Goal: Task Accomplishment & Management: Use online tool/utility

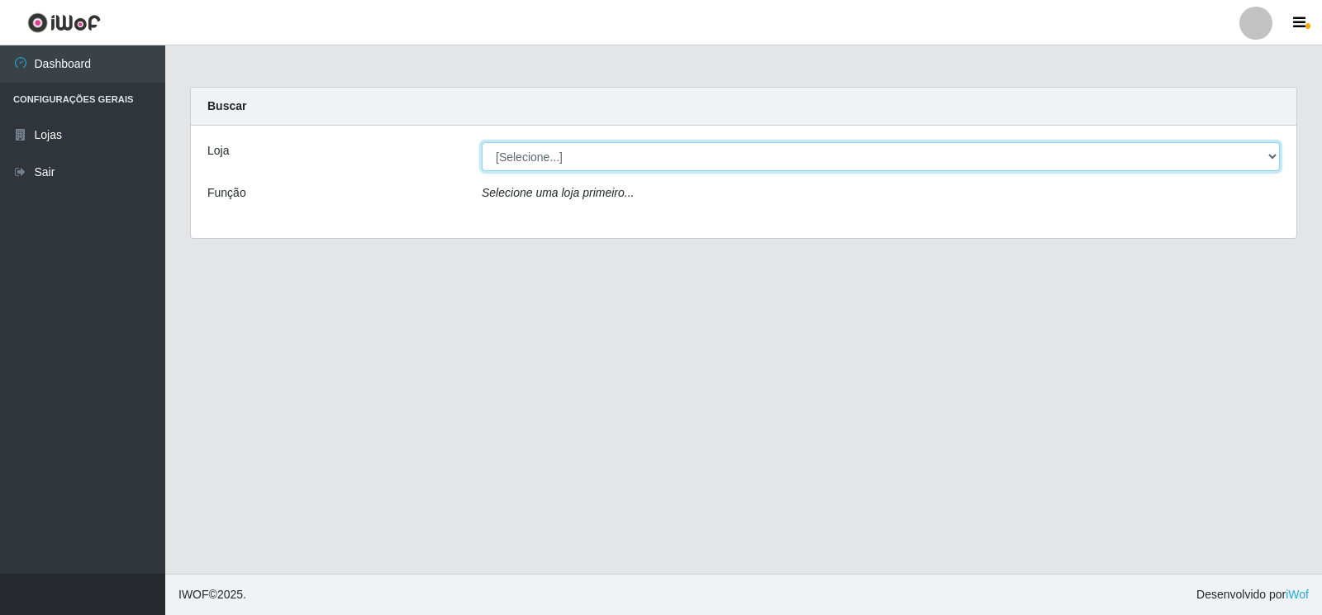
click at [636, 158] on select "[Selecione...] Atacado Vem - Loja 30 Laranjeiras Velha" at bounding box center [881, 156] width 798 height 29
select select "495"
click at [482, 142] on select "[Selecione...] Atacado Vem - Loja 30 Laranjeiras Velha" at bounding box center [881, 156] width 798 height 29
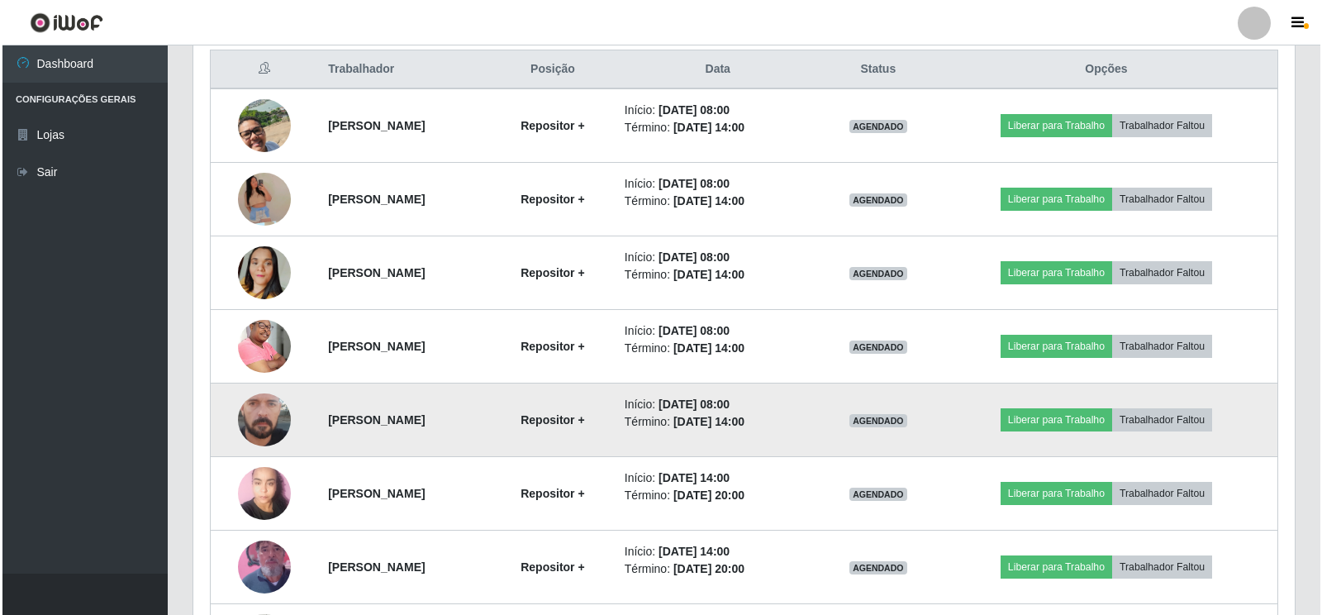
scroll to position [612, 0]
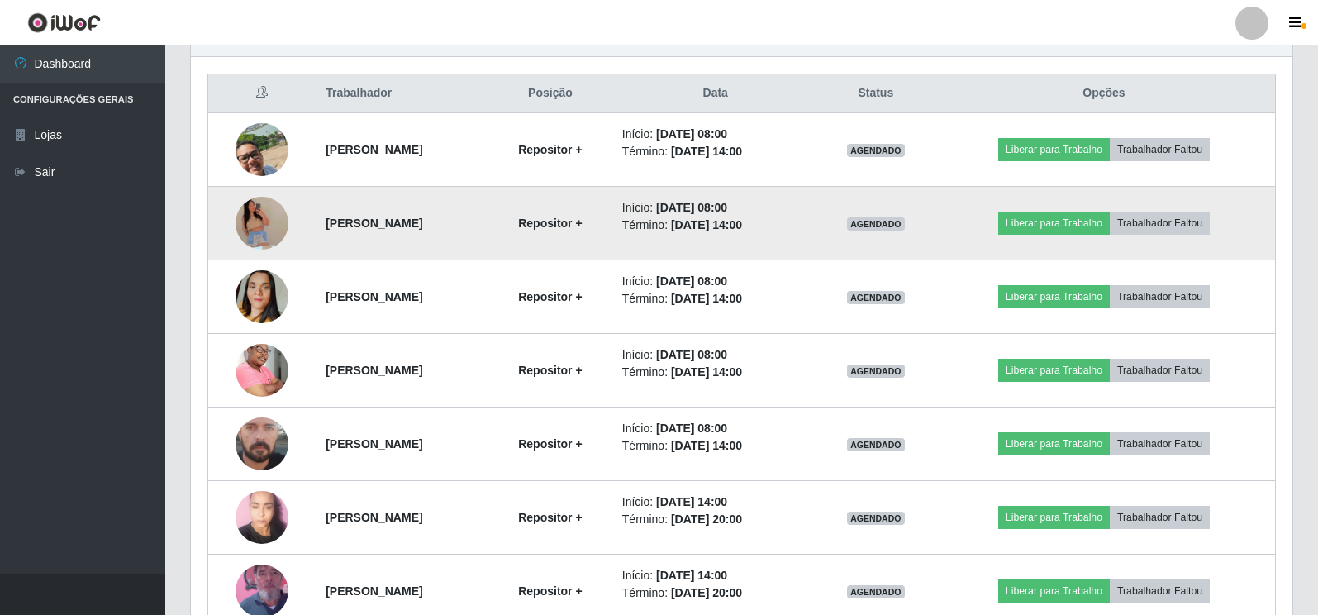
click at [257, 215] on img at bounding box center [262, 223] width 53 height 121
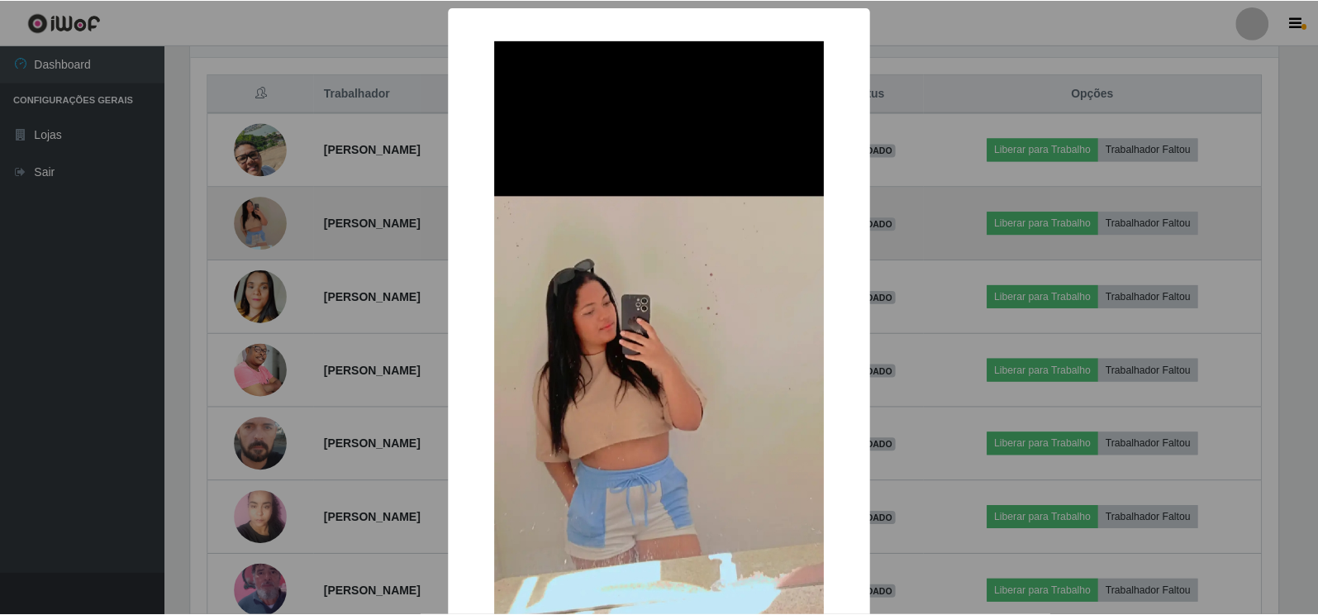
scroll to position [343, 1092]
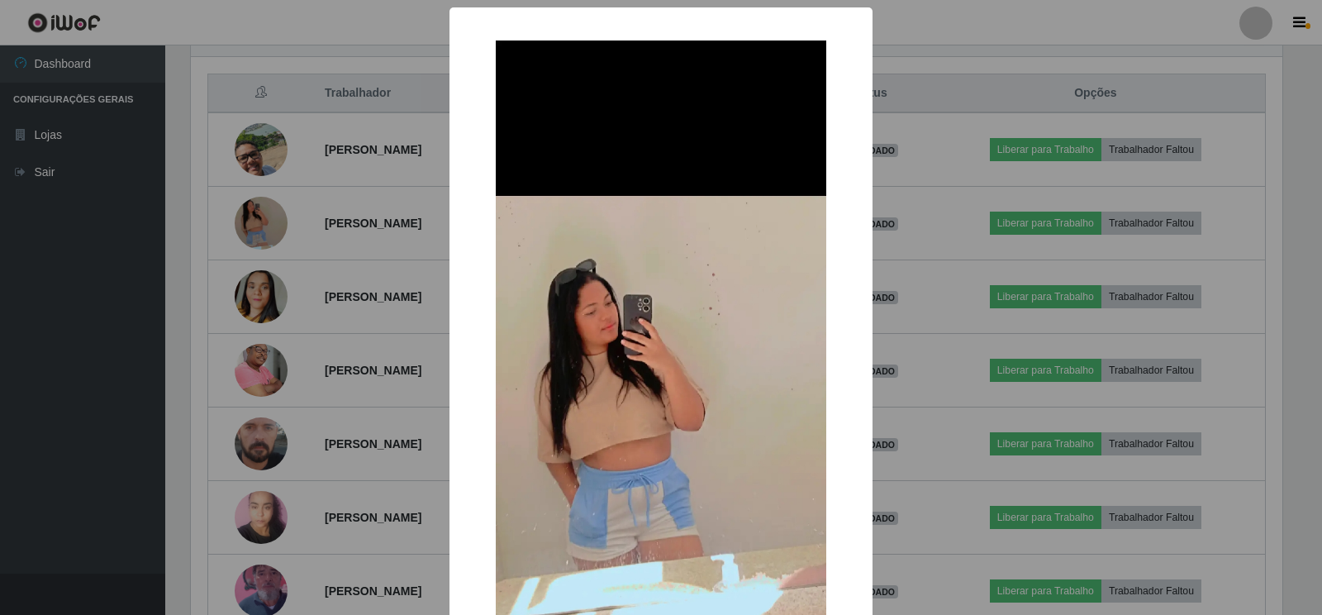
click at [307, 370] on div "× OK Cancel" at bounding box center [661, 307] width 1322 height 615
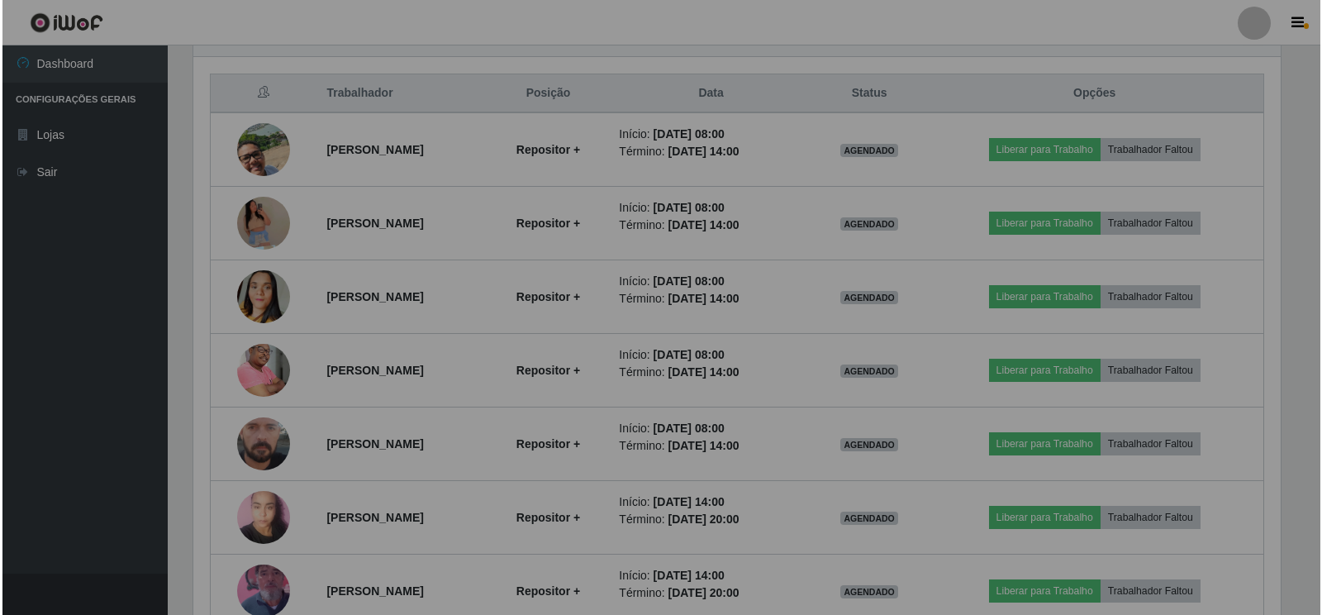
scroll to position [343, 1102]
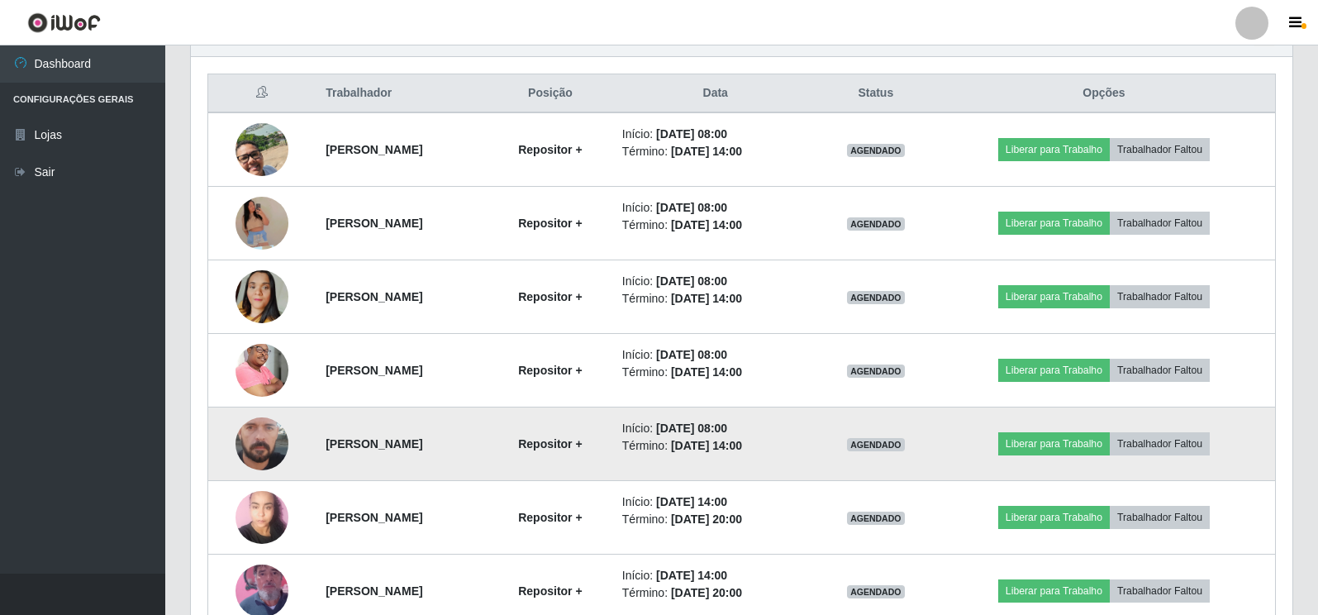
click at [255, 442] on img at bounding box center [262, 443] width 53 height 117
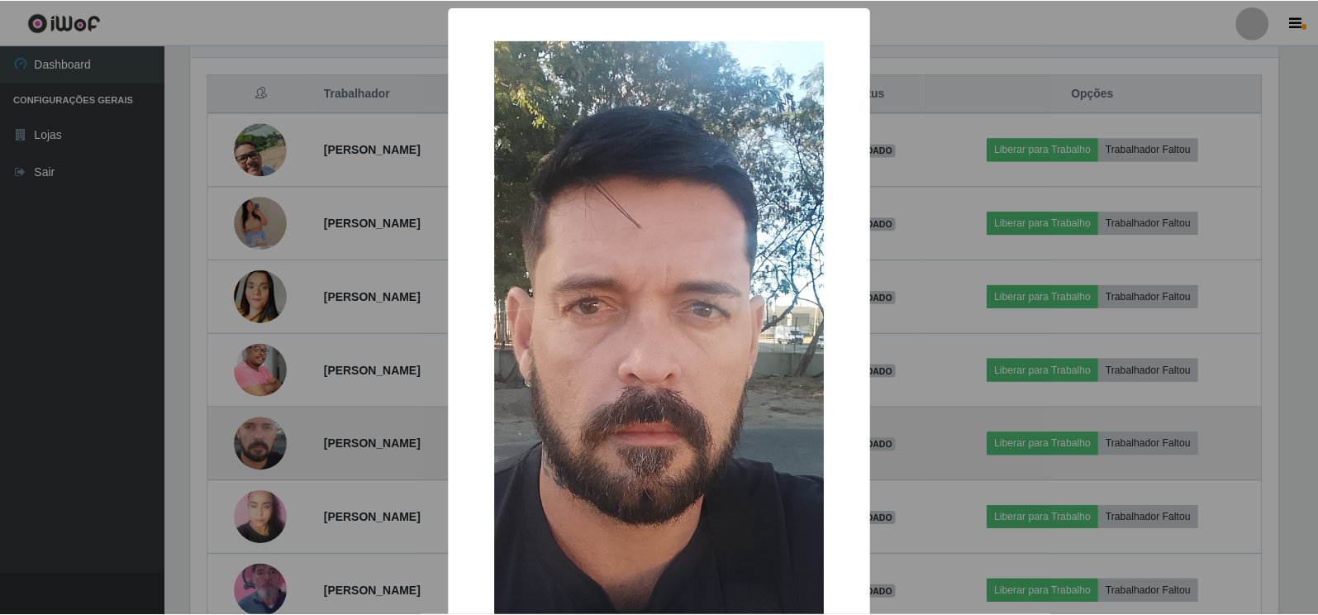
scroll to position [343, 1092]
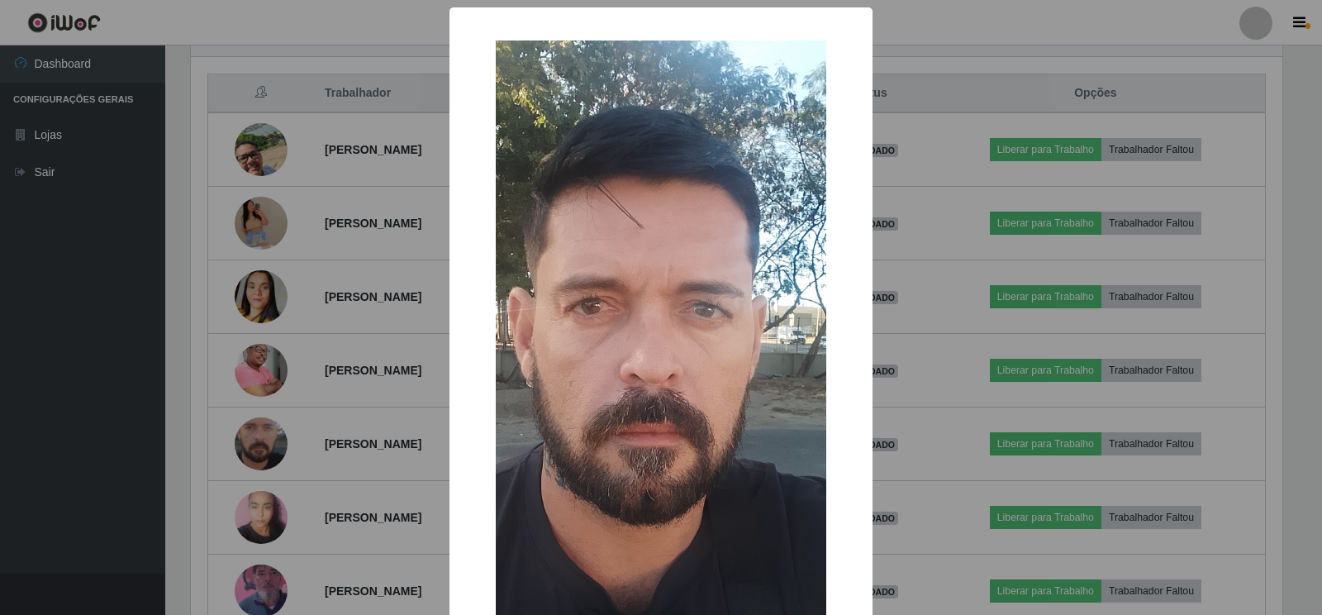
click at [331, 510] on div "× OK Cancel" at bounding box center [661, 307] width 1322 height 615
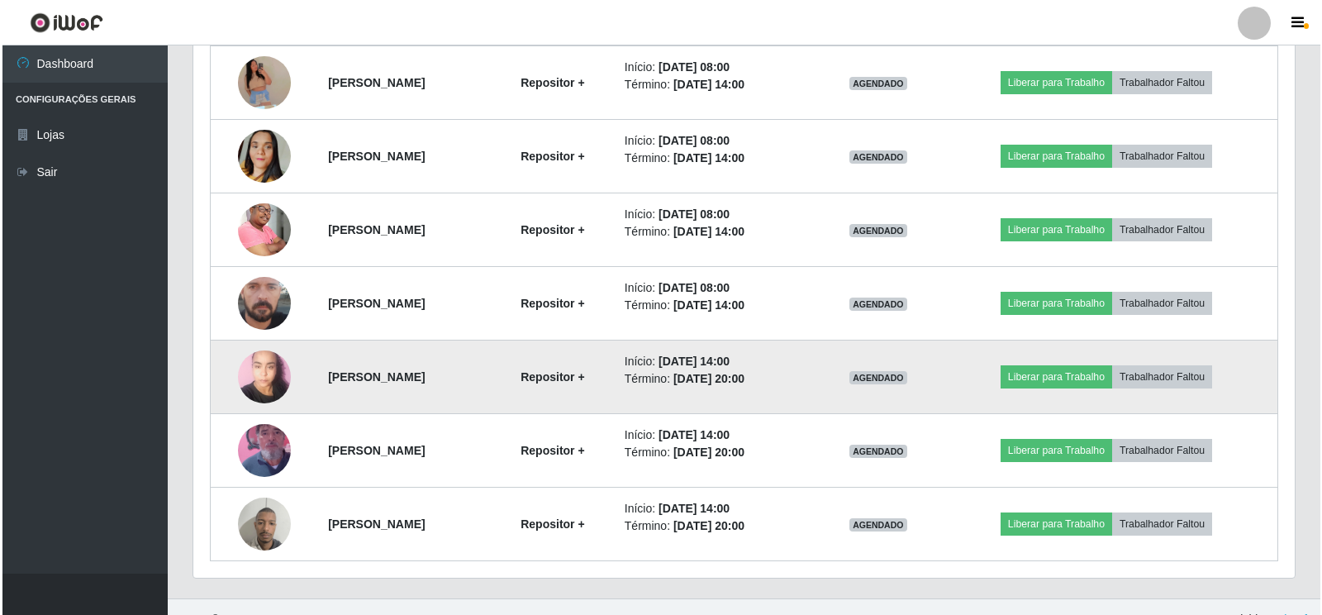
scroll to position [777, 0]
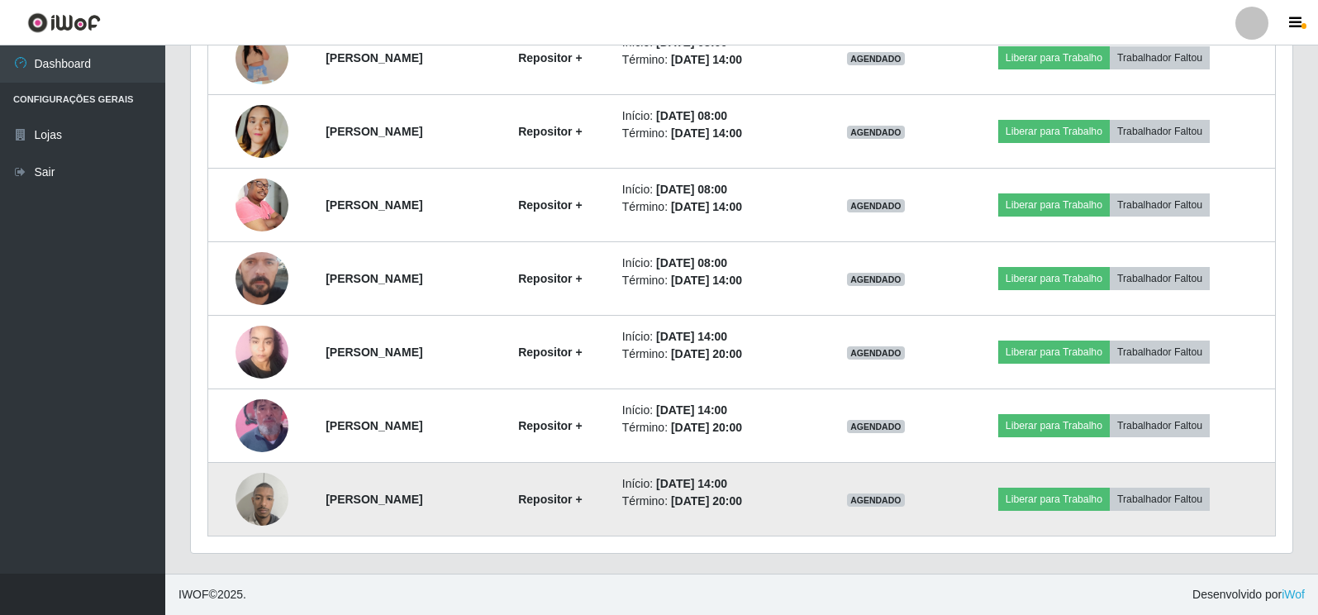
click at [249, 497] on img at bounding box center [262, 499] width 53 height 70
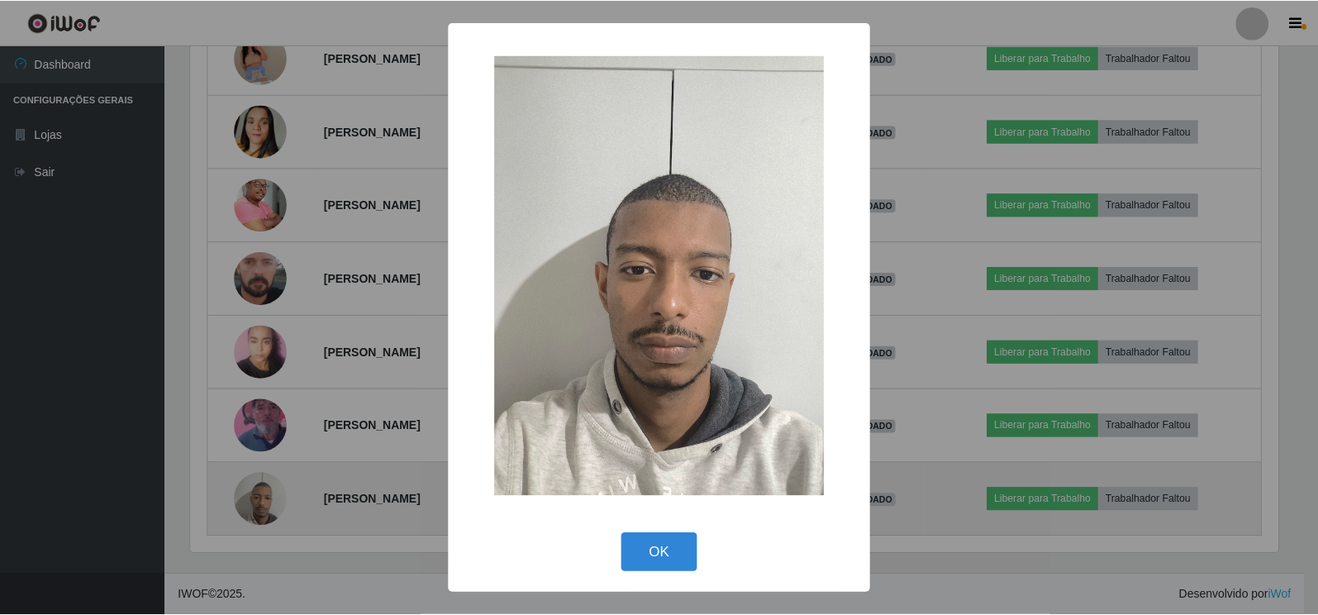
scroll to position [343, 1092]
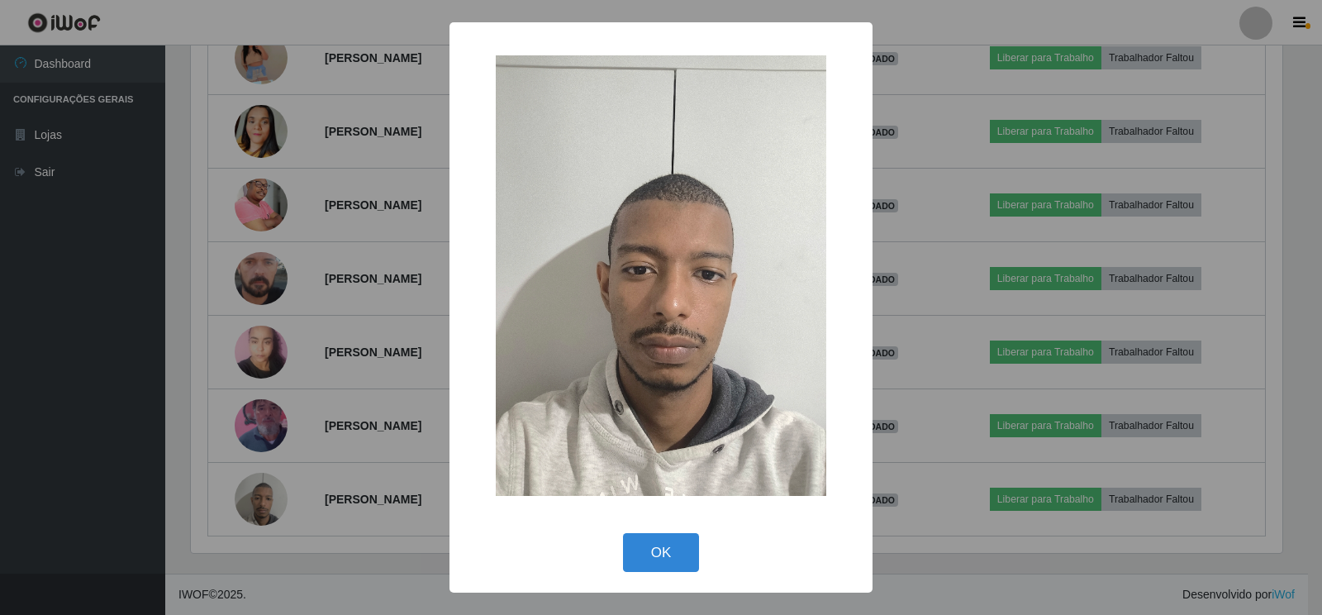
click at [344, 554] on div "× OK Cancel" at bounding box center [661, 307] width 1322 height 615
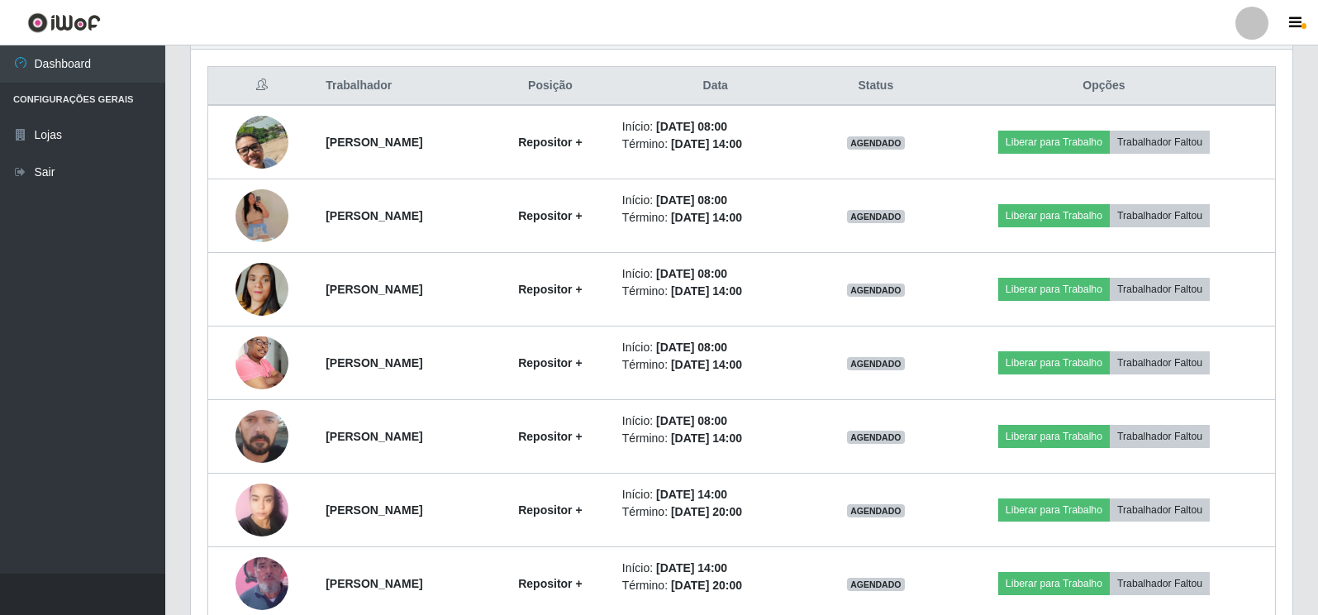
scroll to position [612, 0]
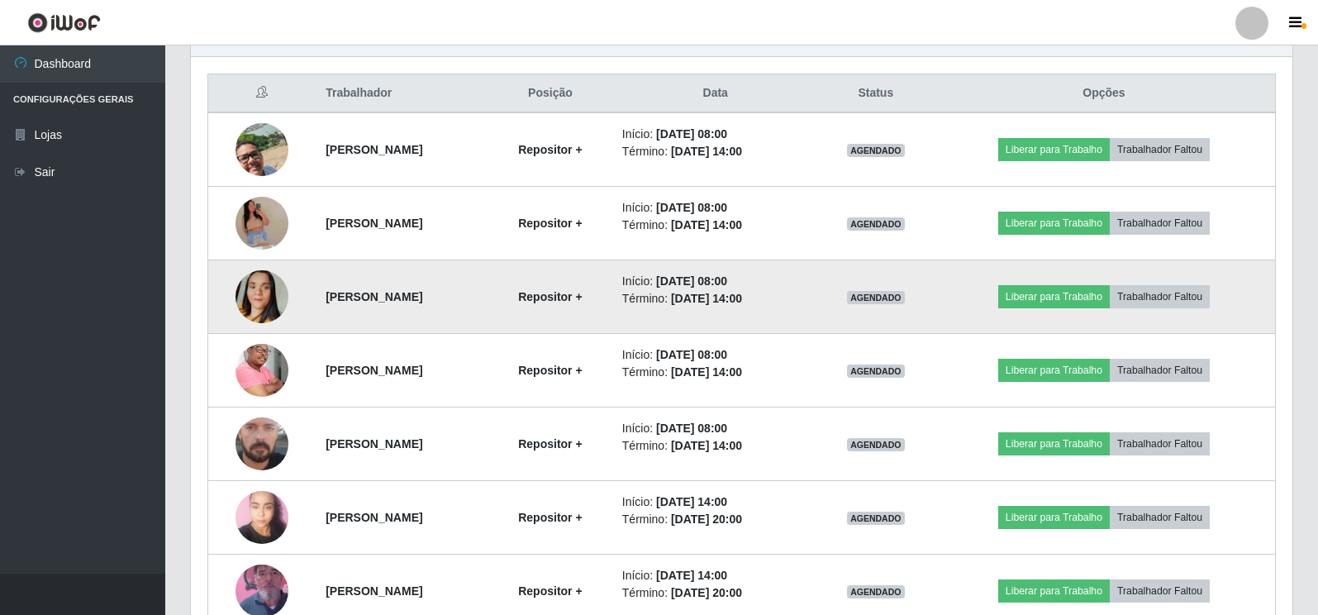
click at [254, 290] on img at bounding box center [262, 297] width 53 height 94
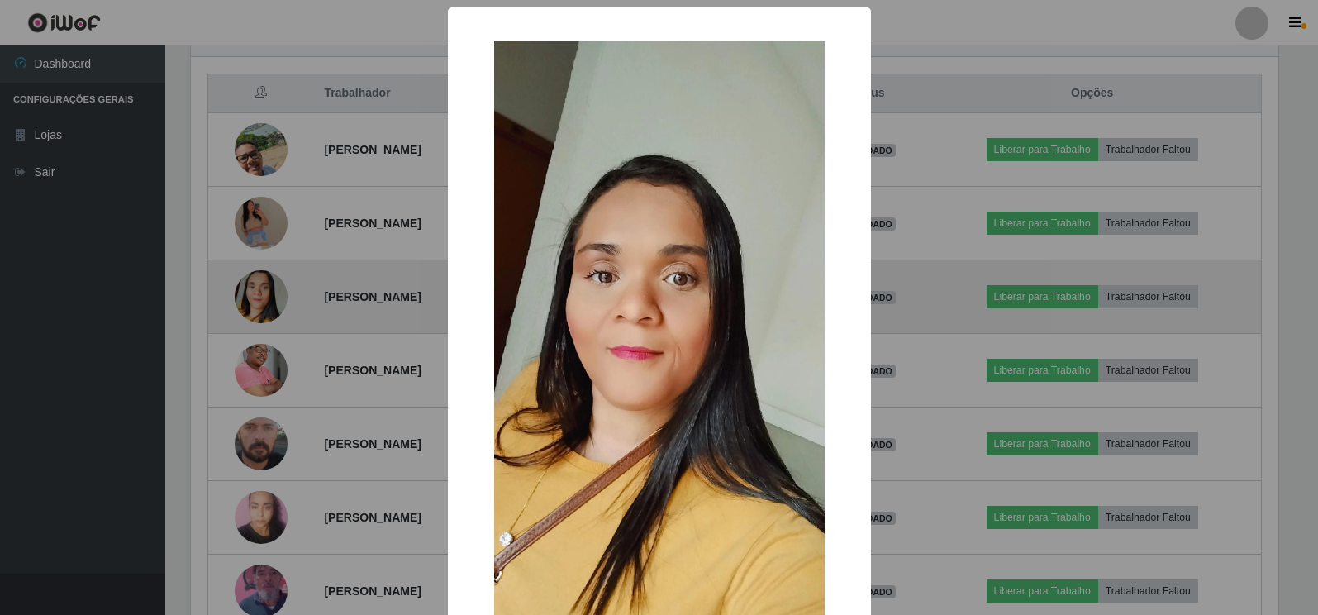
scroll to position [343, 1092]
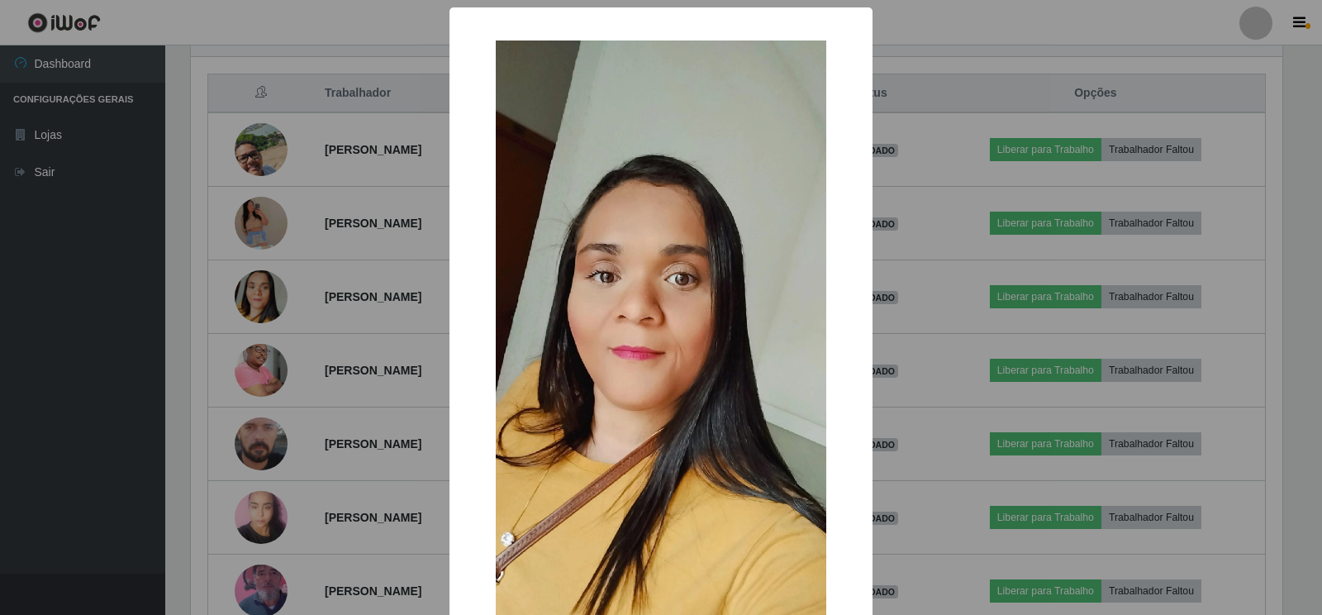
click at [160, 371] on div "× OK Cancel" at bounding box center [661, 307] width 1322 height 615
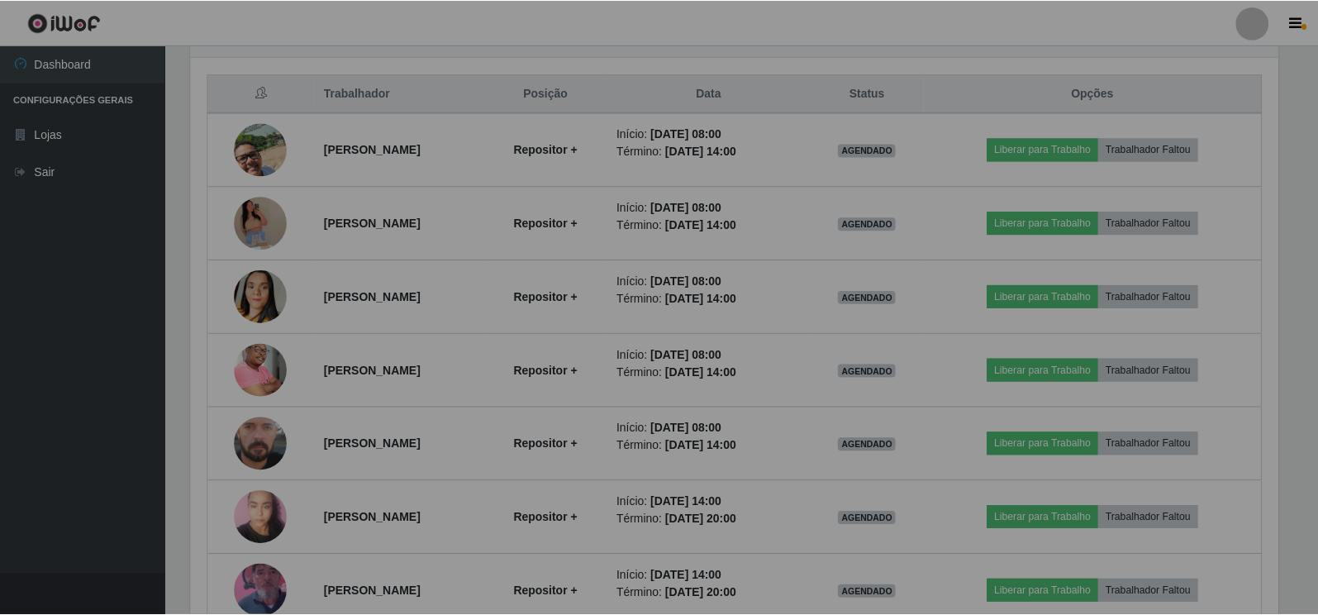
scroll to position [343, 1102]
